Goal: Navigation & Orientation: Understand site structure

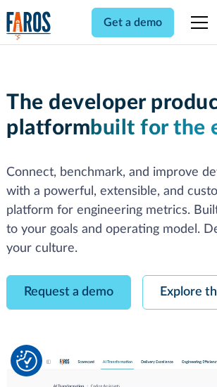
scroll to position [79, 0]
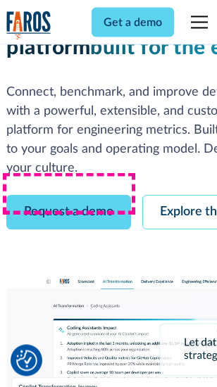
click at [69, 196] on link "Request a demo" at bounding box center [68, 213] width 125 height 34
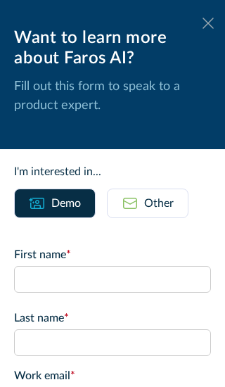
click at [203, 23] on icon at bounding box center [208, 23] width 11 height 11
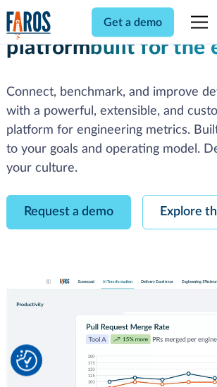
click at [184, 196] on link "Explore the platform" at bounding box center [217, 213] width 150 height 34
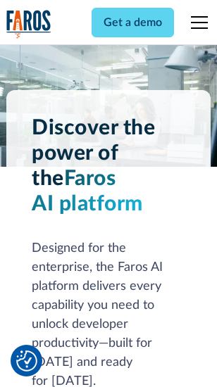
scroll to position [10716, 0]
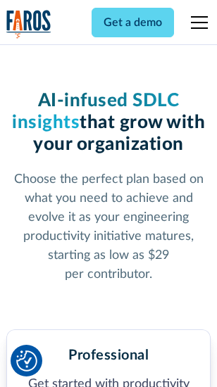
scroll to position [2230, 0]
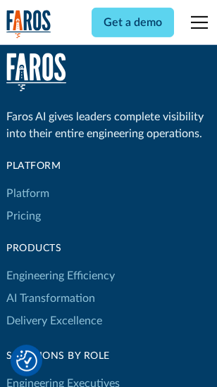
click at [27, 193] on link "Platform" at bounding box center [27, 193] width 43 height 23
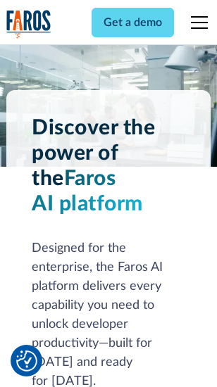
scroll to position [11167, 0]
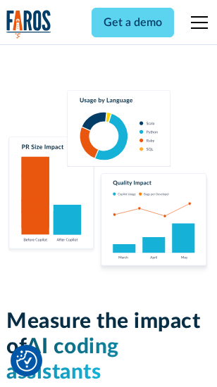
scroll to position [8782, 0]
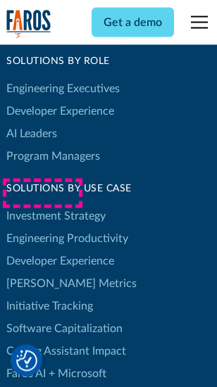
click at [42, 272] on link "[PERSON_NAME] Metrics" at bounding box center [71, 283] width 130 height 23
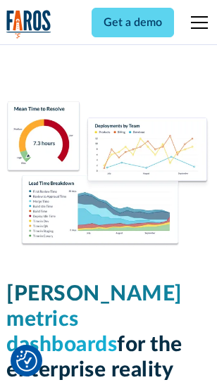
scroll to position [6228, 0]
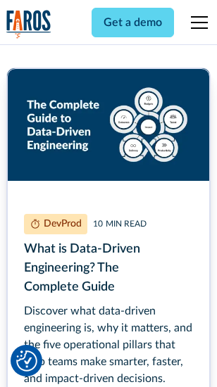
scroll to position [6391, 0]
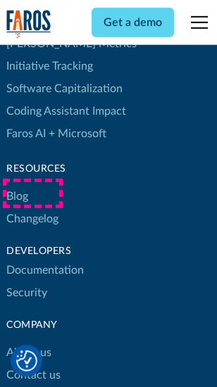
click at [32, 208] on link "Changelog" at bounding box center [32, 219] width 52 height 23
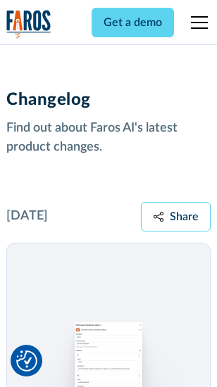
scroll to position [17250, 0]
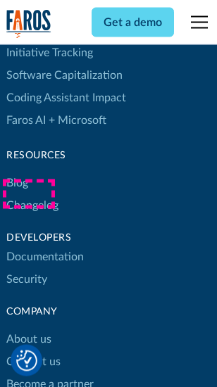
click at [28, 328] on link "About us" at bounding box center [28, 339] width 45 height 23
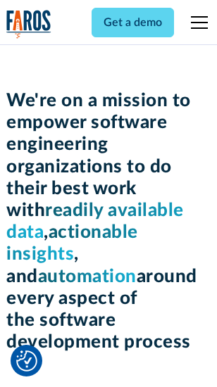
scroll to position [4865, 0]
